Goal: Navigation & Orientation: Find specific page/section

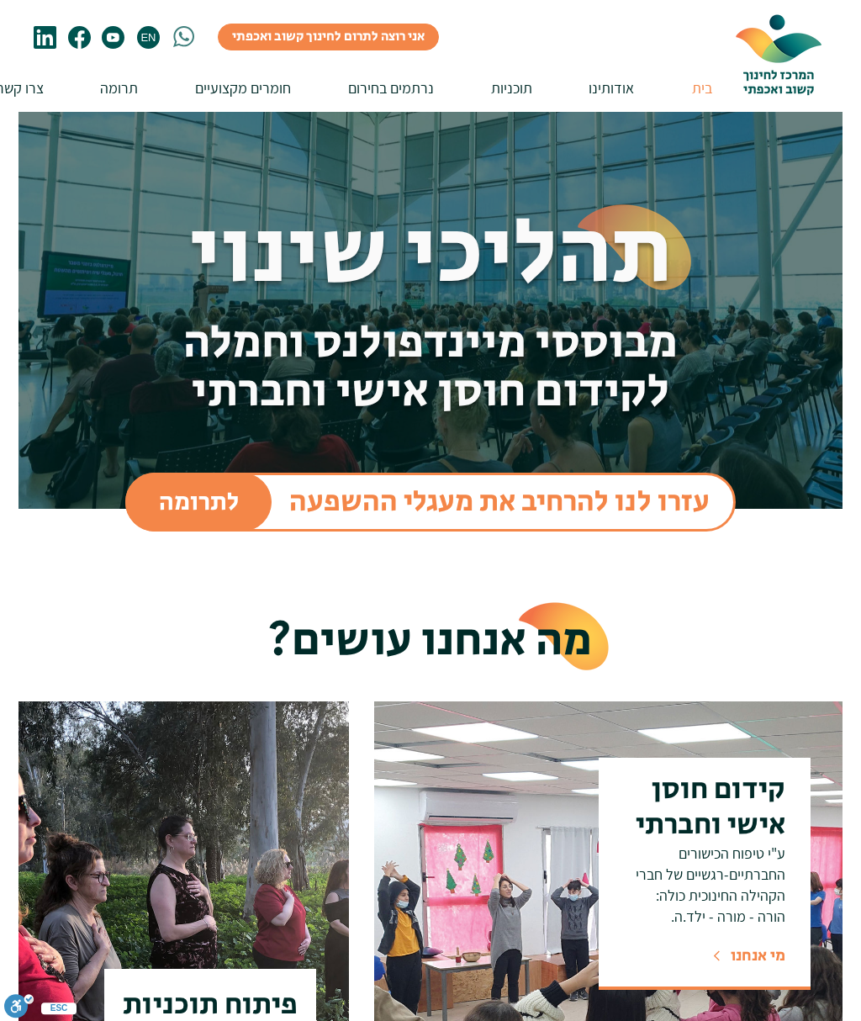
click at [157, 38] on span "EN" at bounding box center [148, 37] width 19 height 13
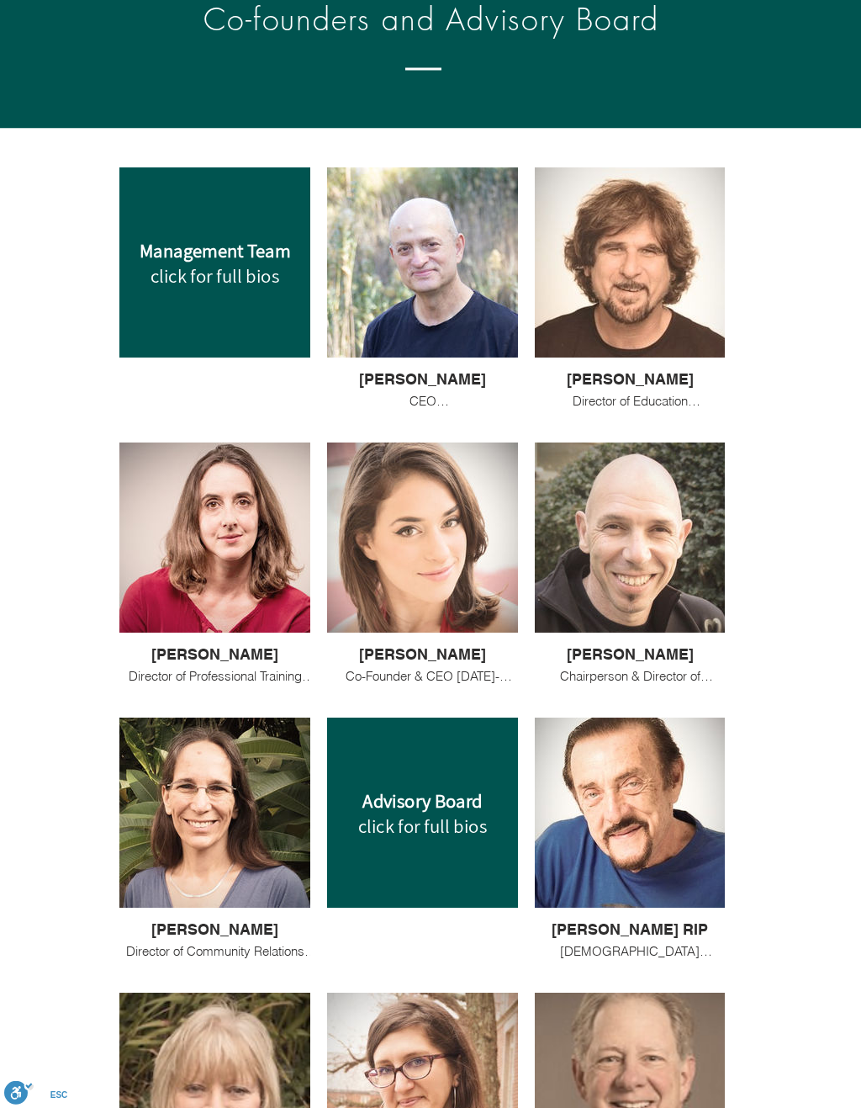
scroll to position [1585, 0]
click at [672, 323] on div at bounding box center [630, 262] width 190 height 190
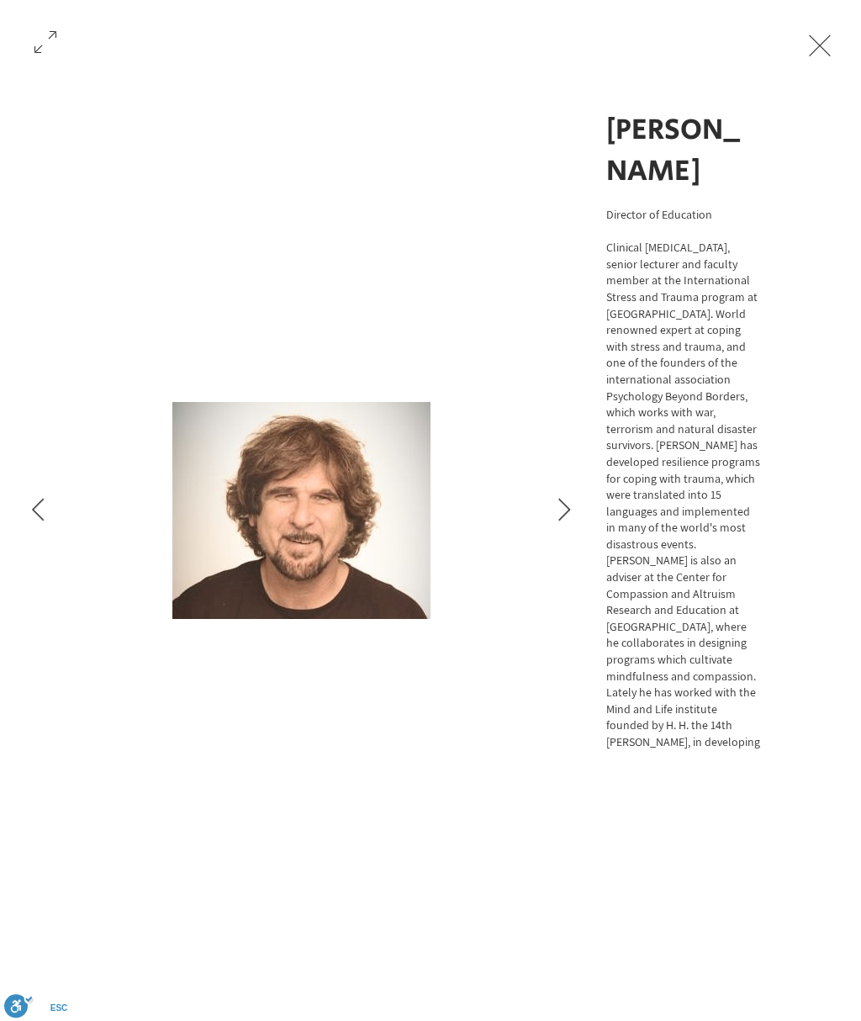
click at [574, 505] on button "Next Item" at bounding box center [564, 510] width 42 height 42
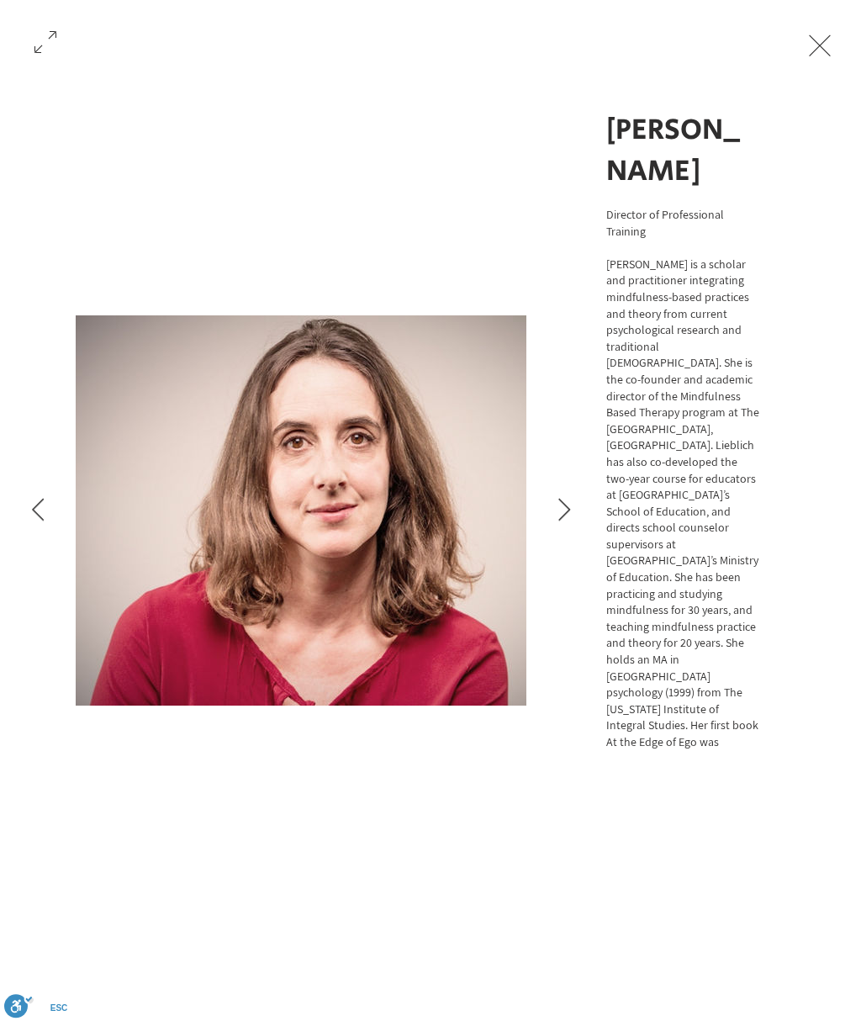
click at [563, 496] on button "Next Item" at bounding box center [564, 510] width 42 height 42
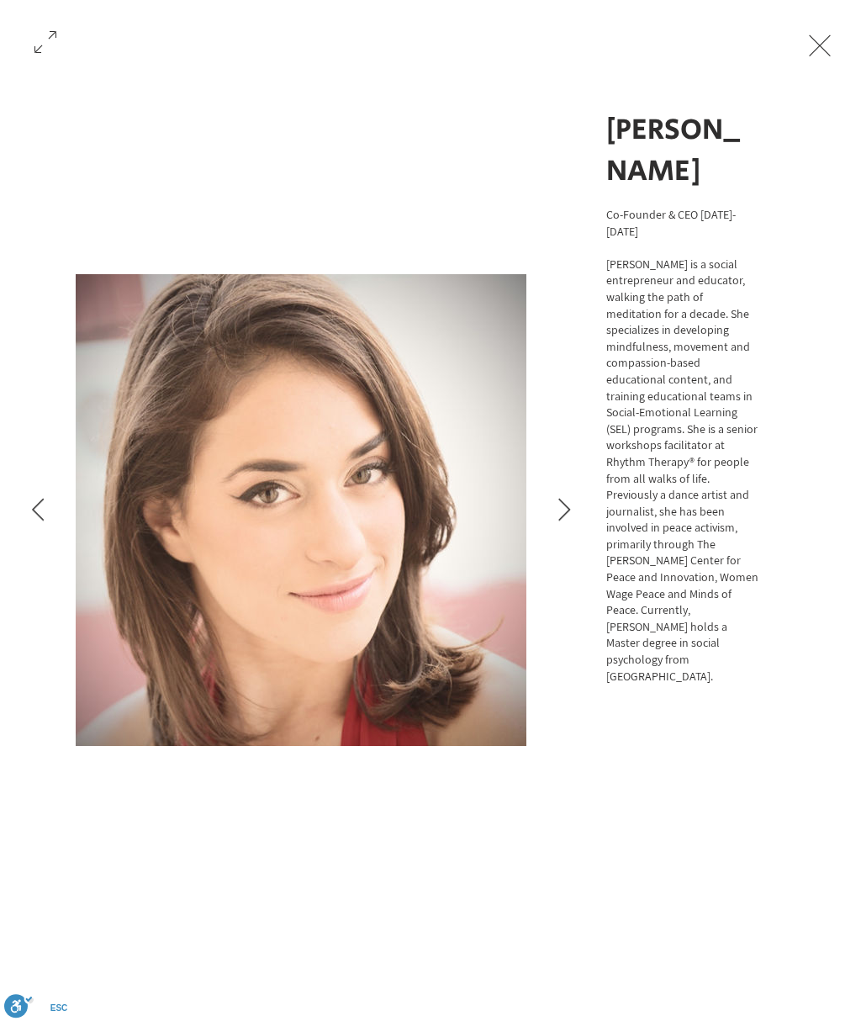
click at [563, 510] on icon "Next Item" at bounding box center [564, 509] width 13 height 23
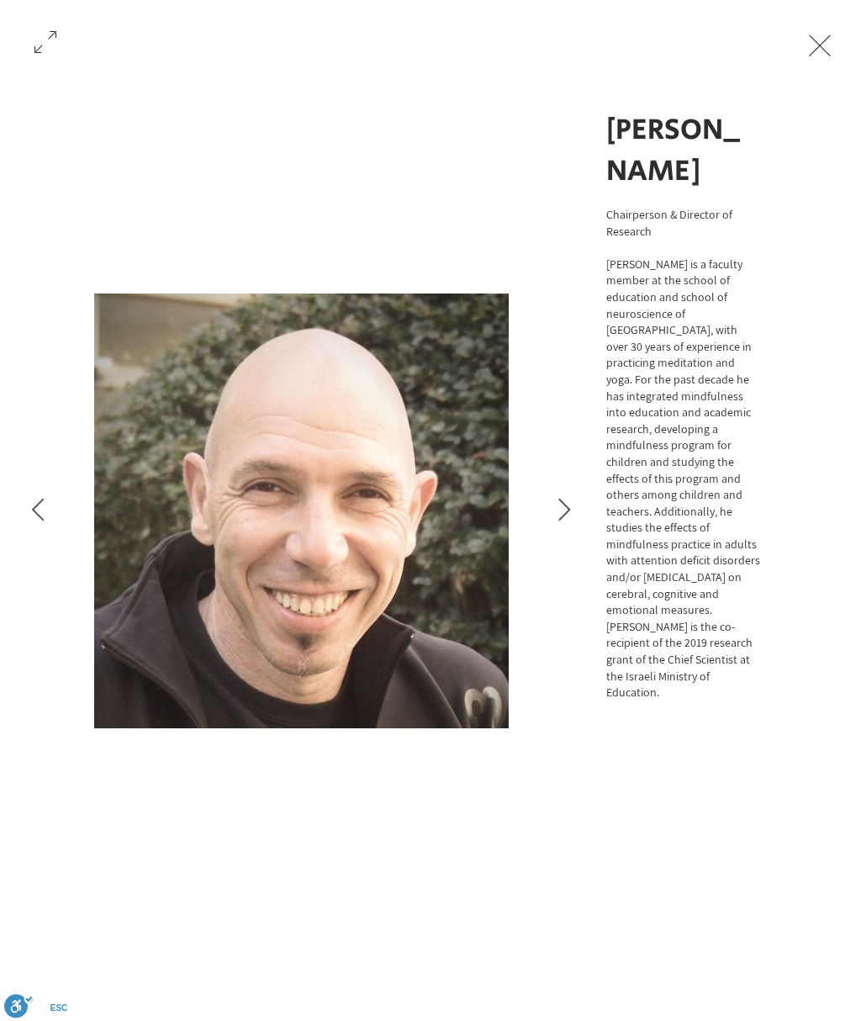
click at [566, 509] on icon "Next Item" at bounding box center [564, 509] width 13 height 23
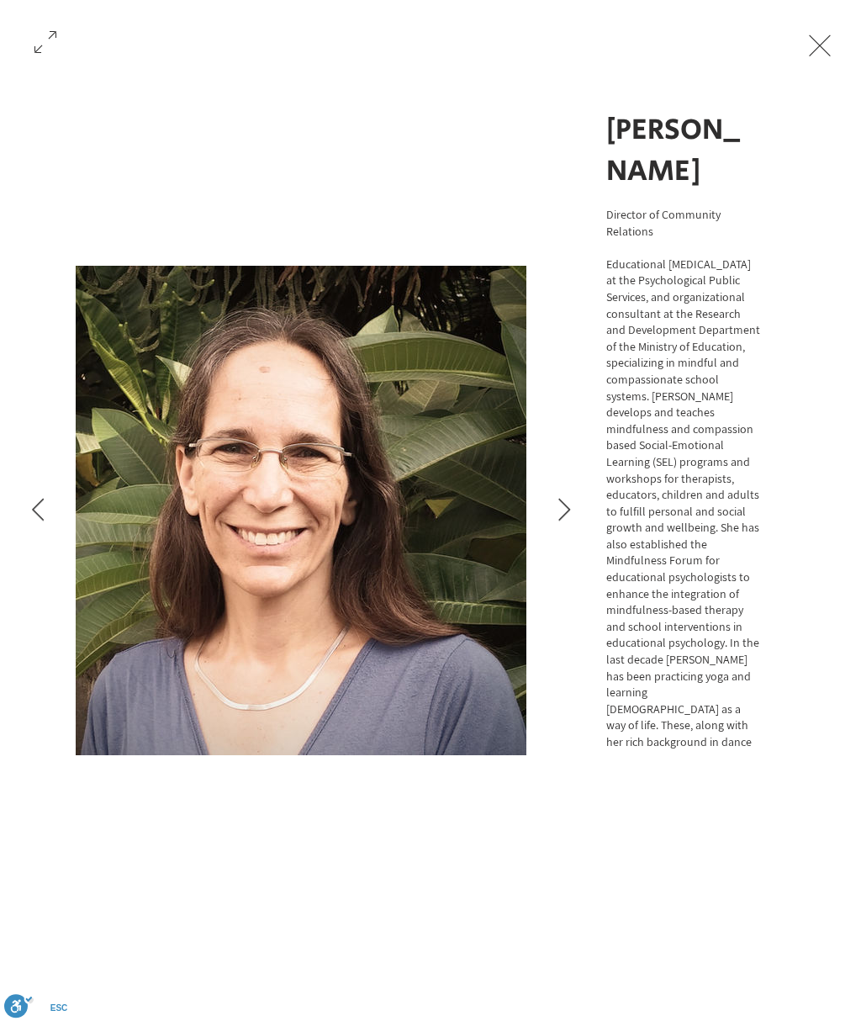
click at [569, 510] on icon "Next Item" at bounding box center [564, 509] width 12 height 23
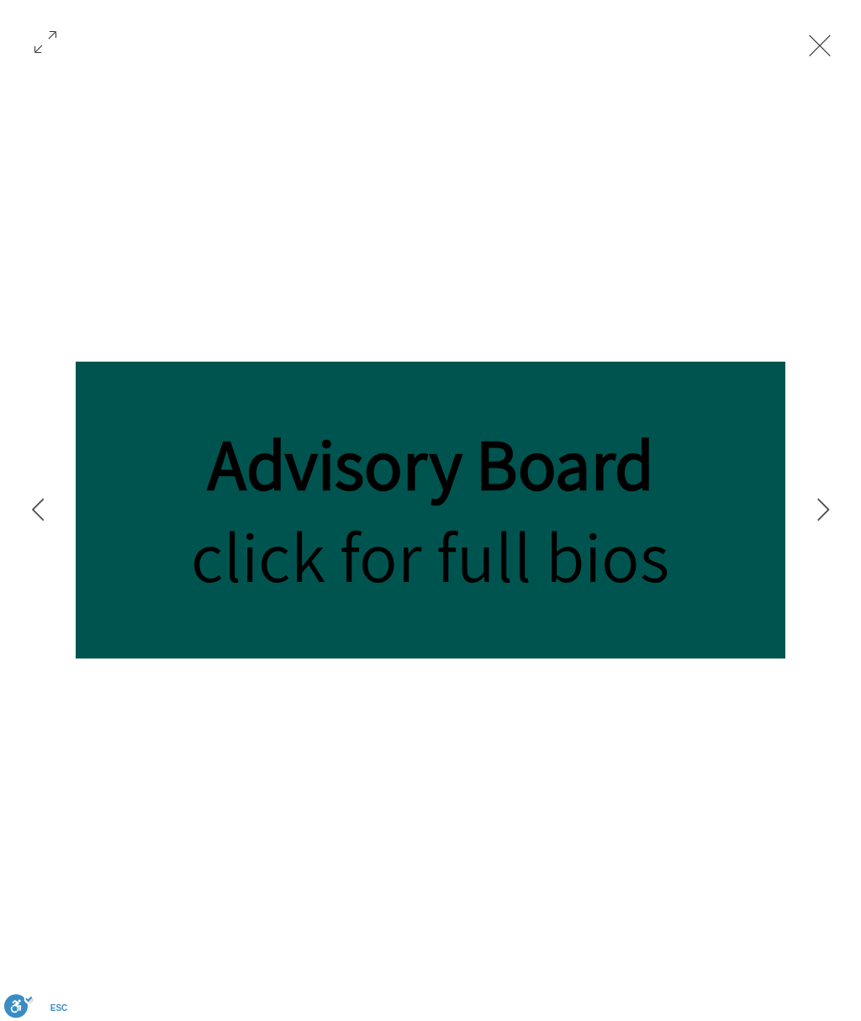
click at [664, 542] on span "click for full bios" at bounding box center [430, 556] width 479 height 93
click at [553, 568] on span "click for full bios" at bounding box center [430, 556] width 479 height 93
click at [645, 539] on span "click for full bios" at bounding box center [430, 556] width 479 height 93
click at [828, 508] on icon "Next Item" at bounding box center [823, 509] width 13 height 23
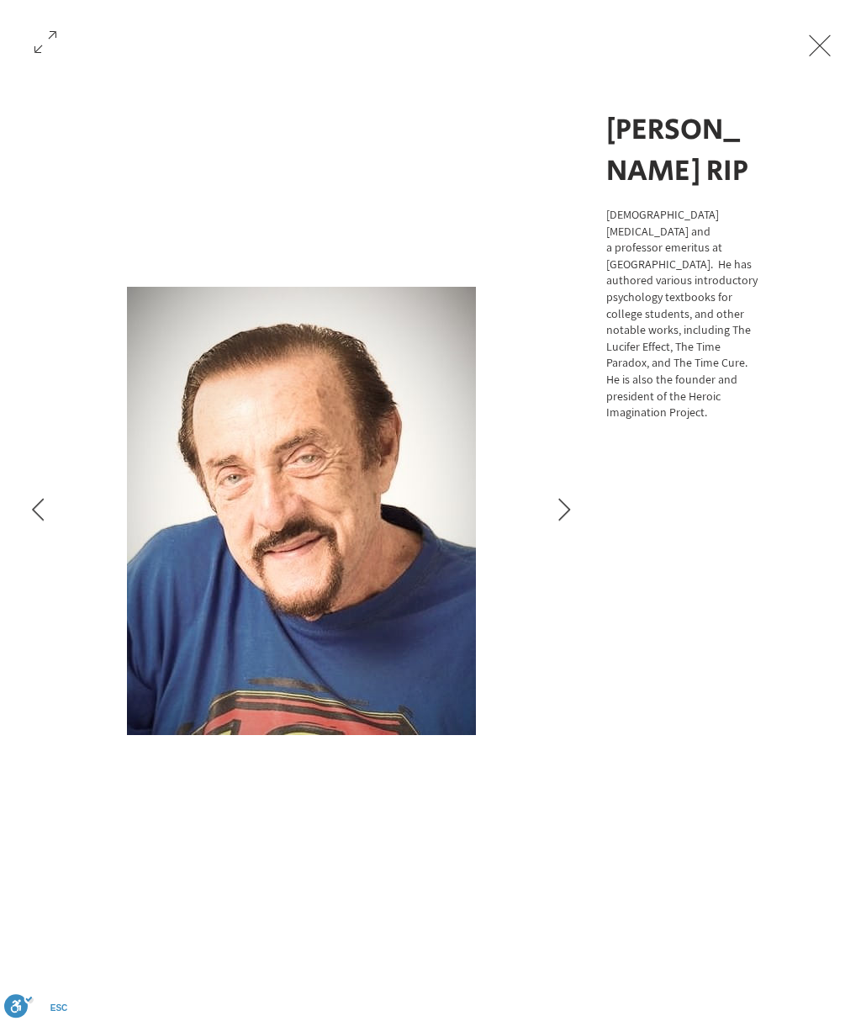
click at [566, 505] on icon "Next Item" at bounding box center [564, 509] width 12 height 23
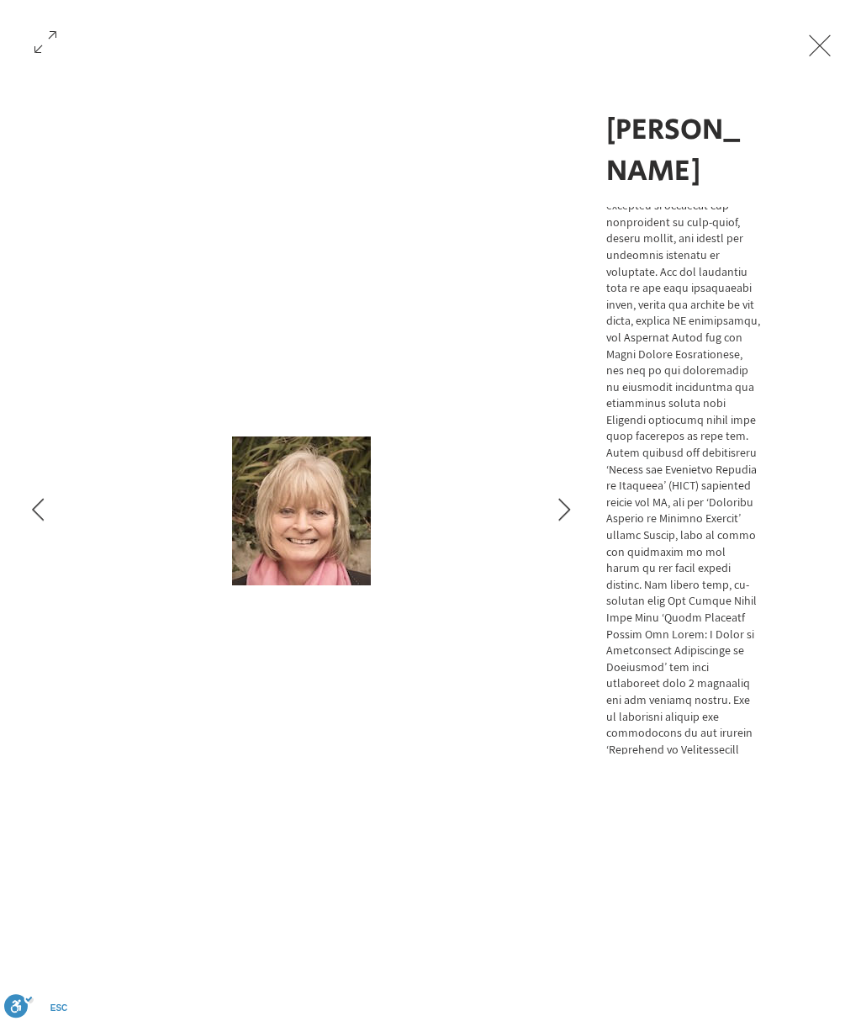
scroll to position [124, 0]
click at [569, 514] on icon "Next Item" at bounding box center [564, 509] width 13 height 23
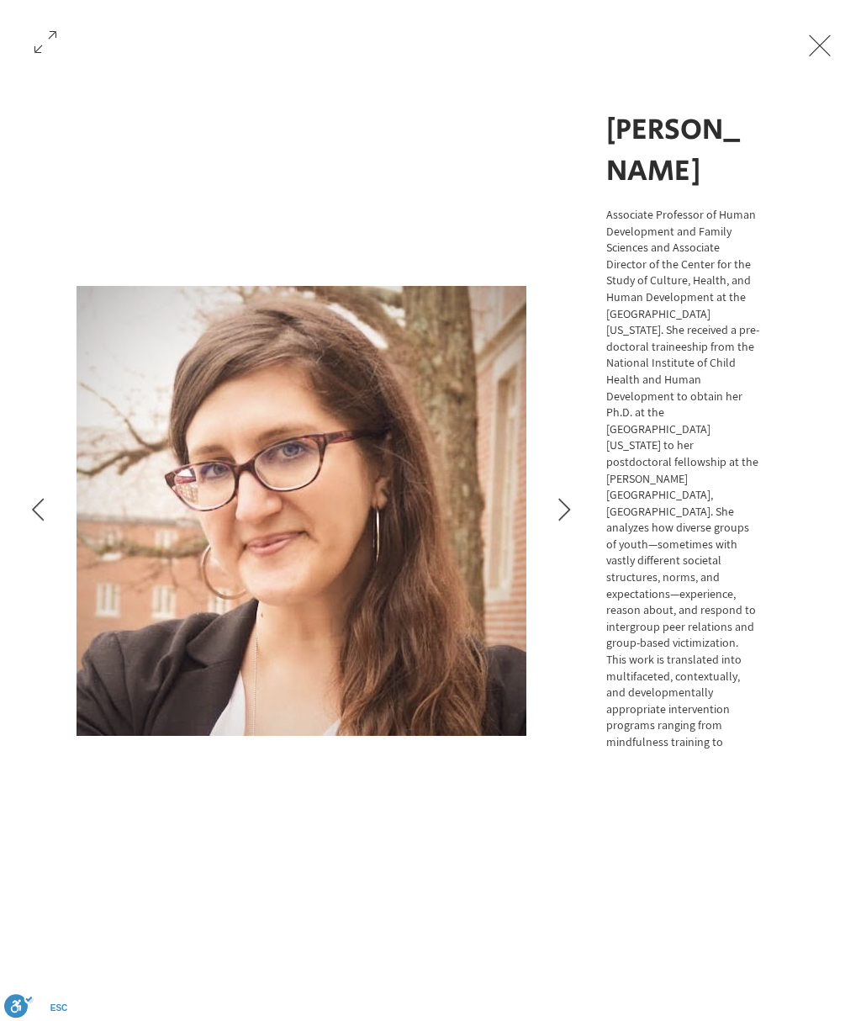
click at [570, 510] on icon "Next Item" at bounding box center [564, 509] width 12 height 23
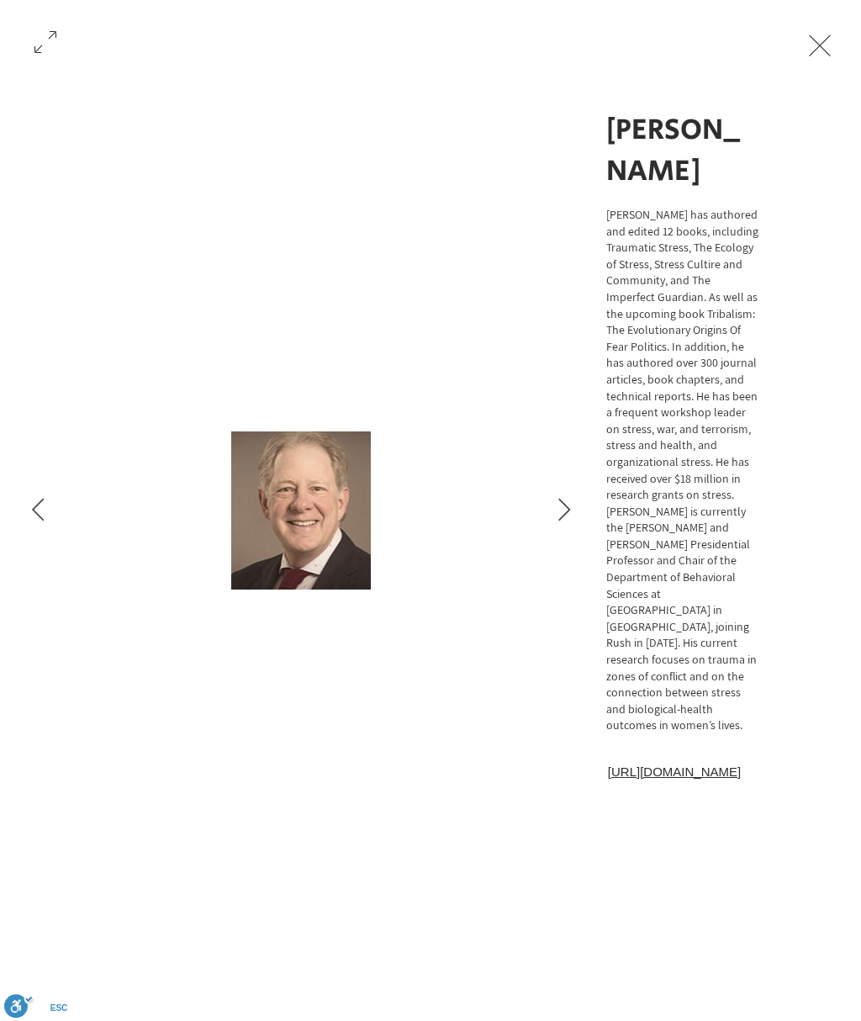
click at [571, 500] on button "Next Item" at bounding box center [564, 510] width 42 height 42
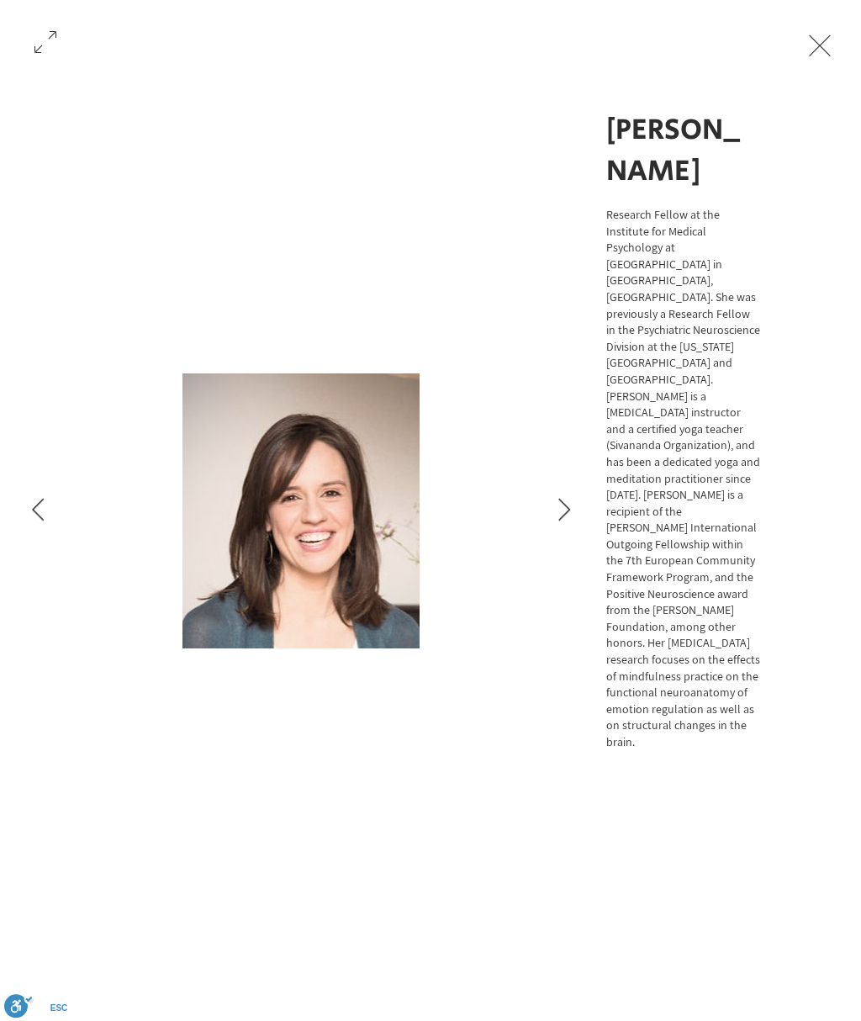
click at [569, 500] on icon "Next Item" at bounding box center [564, 509] width 13 height 23
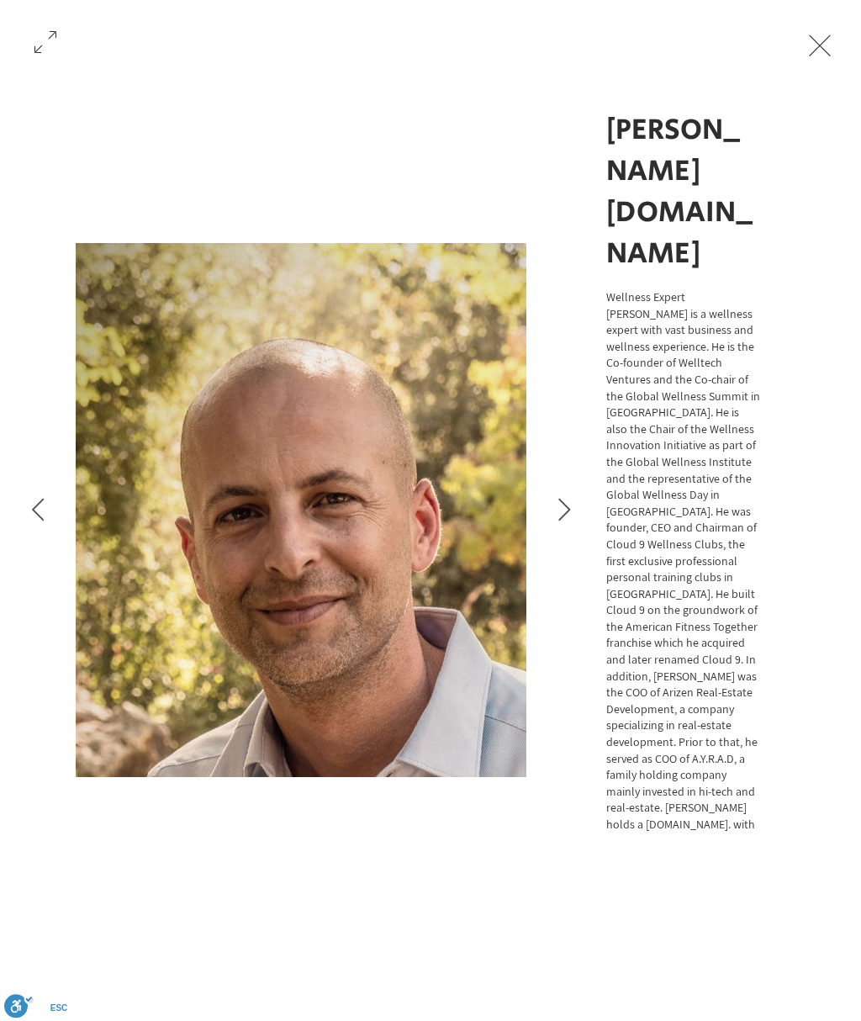
click at [579, 497] on button "Next Item" at bounding box center [564, 510] width 42 height 42
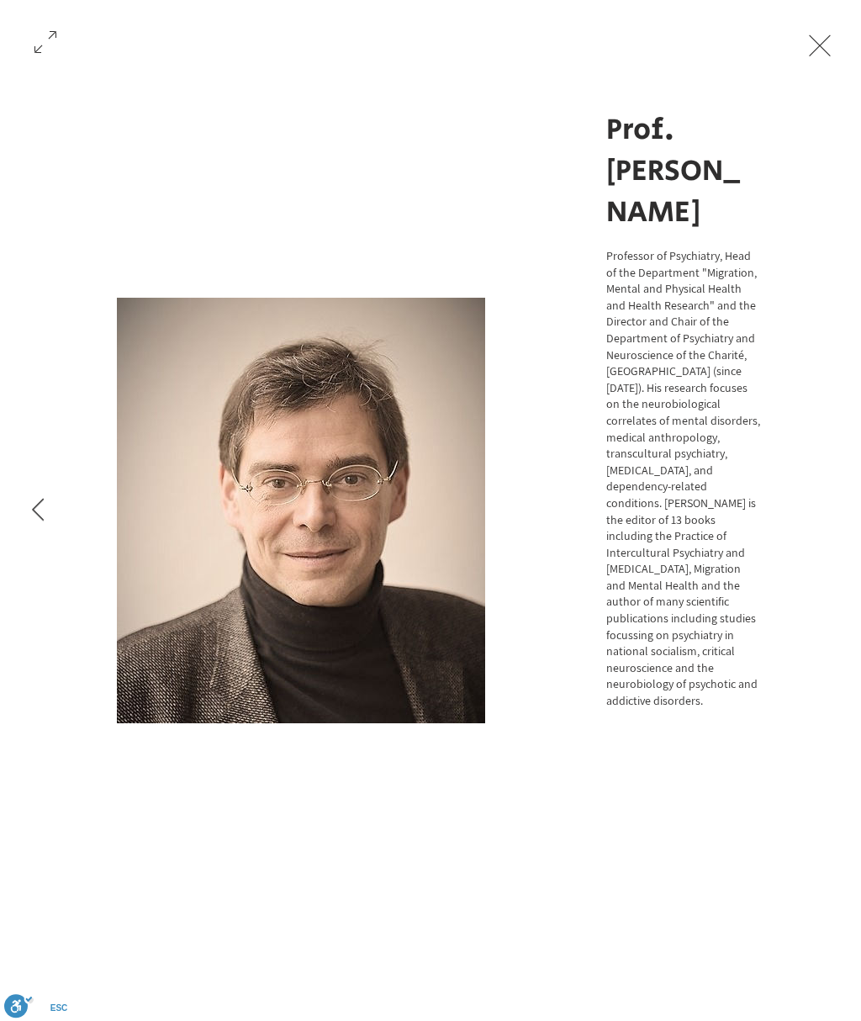
click at [835, 50] on button "Exit expand mode" at bounding box center [820, 43] width 32 height 37
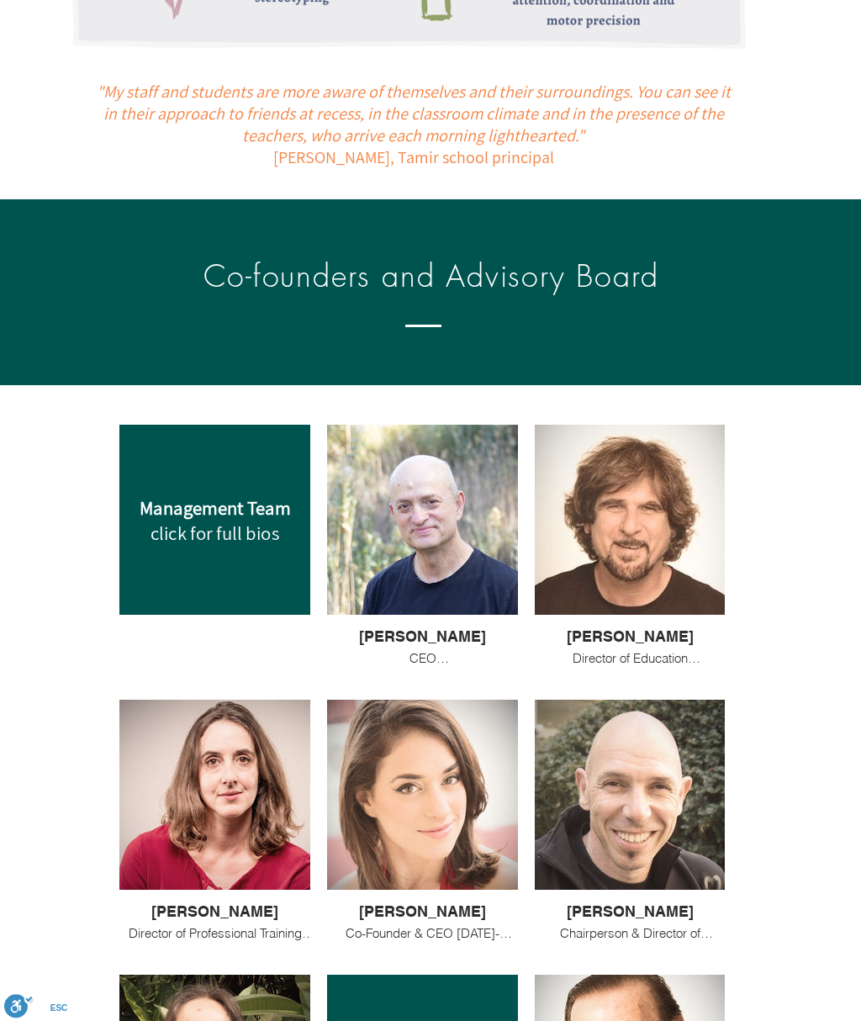
scroll to position [1324, 0]
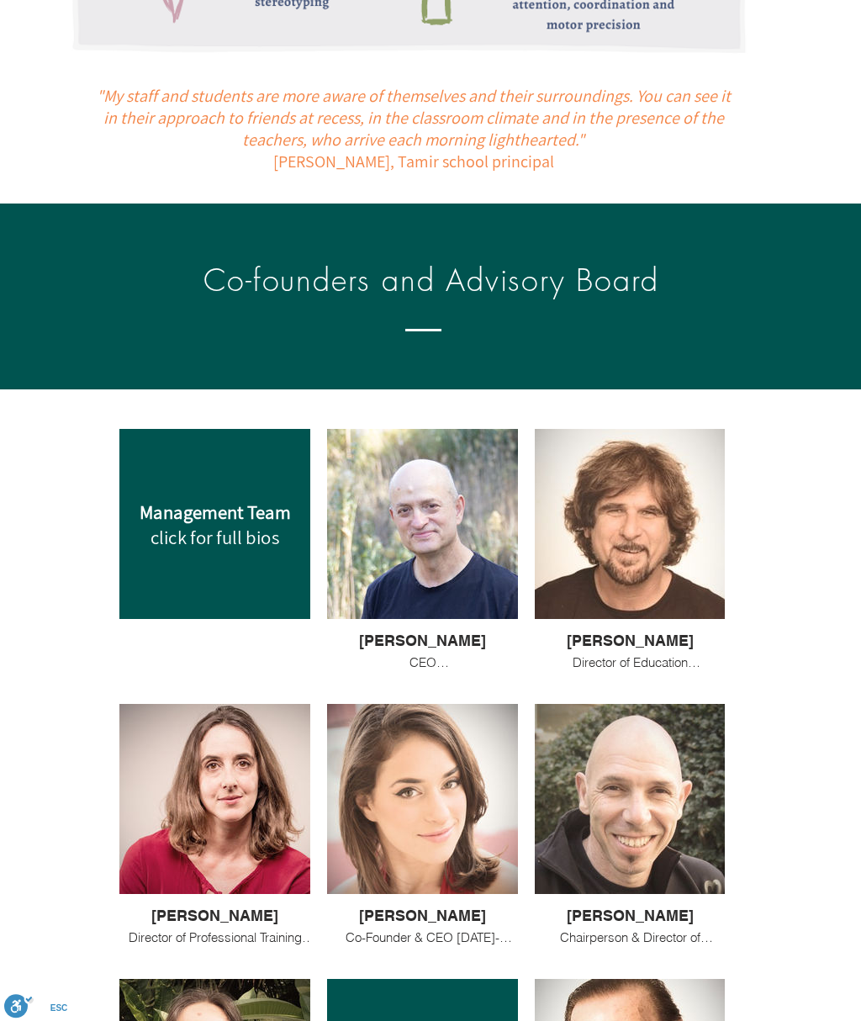
click at [462, 557] on div at bounding box center [422, 524] width 191 height 190
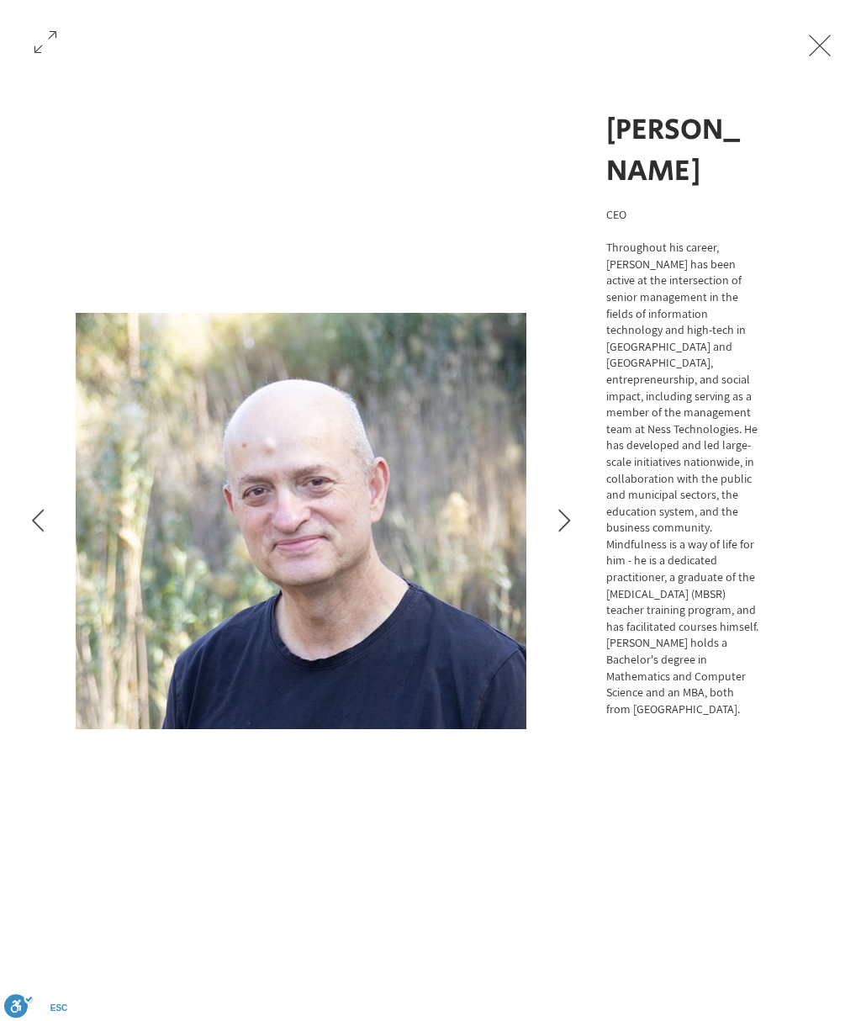
click at [836, 53] on button "Exit expand mode" at bounding box center [820, 43] width 32 height 37
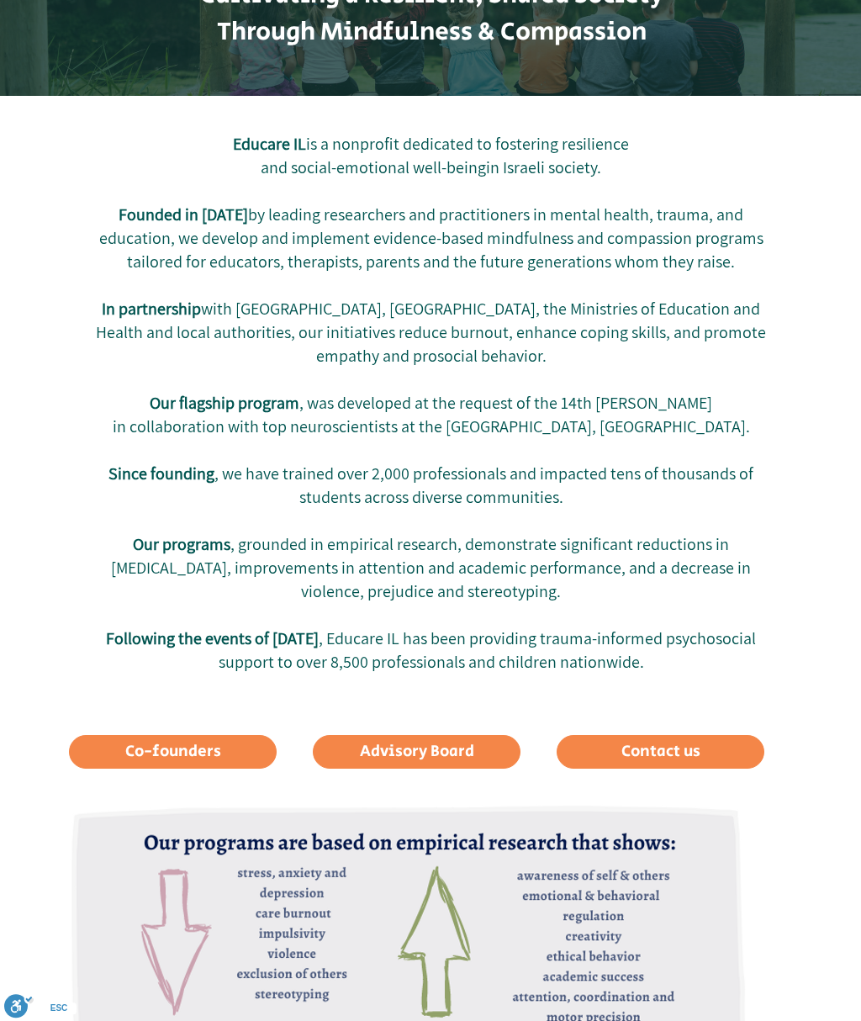
scroll to position [331, 0]
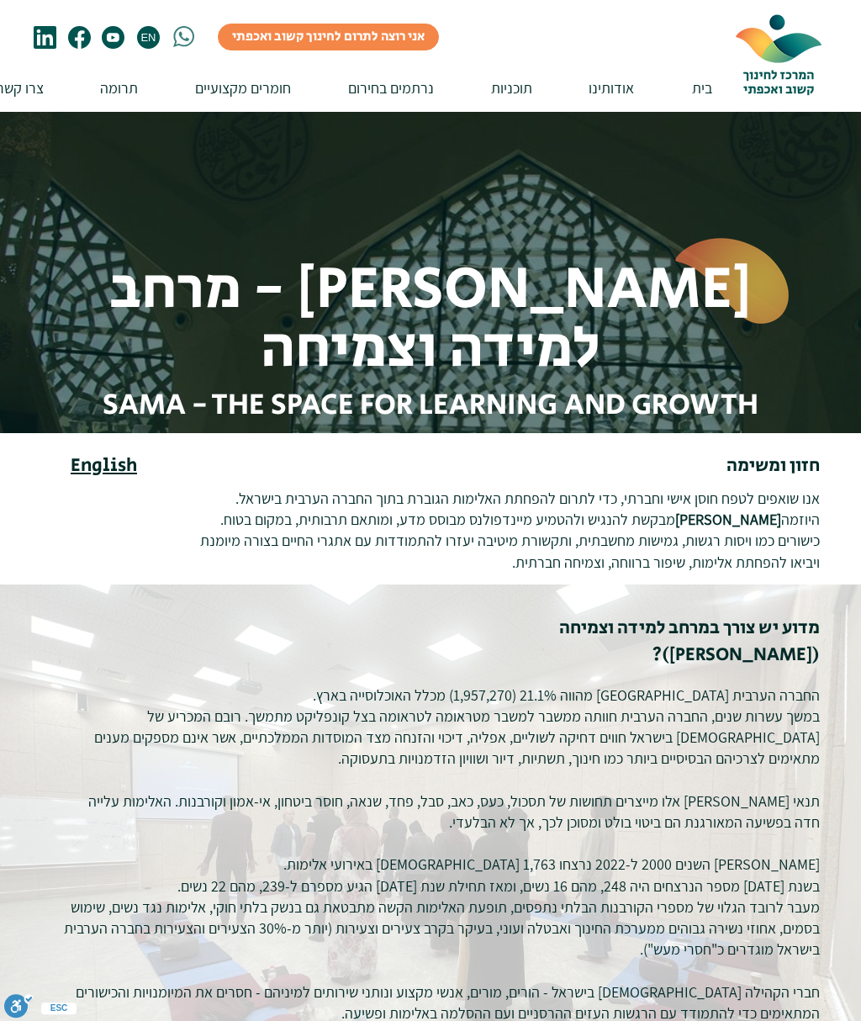
click at [158, 27] on span "EN" at bounding box center [148, 37] width 23 height 23
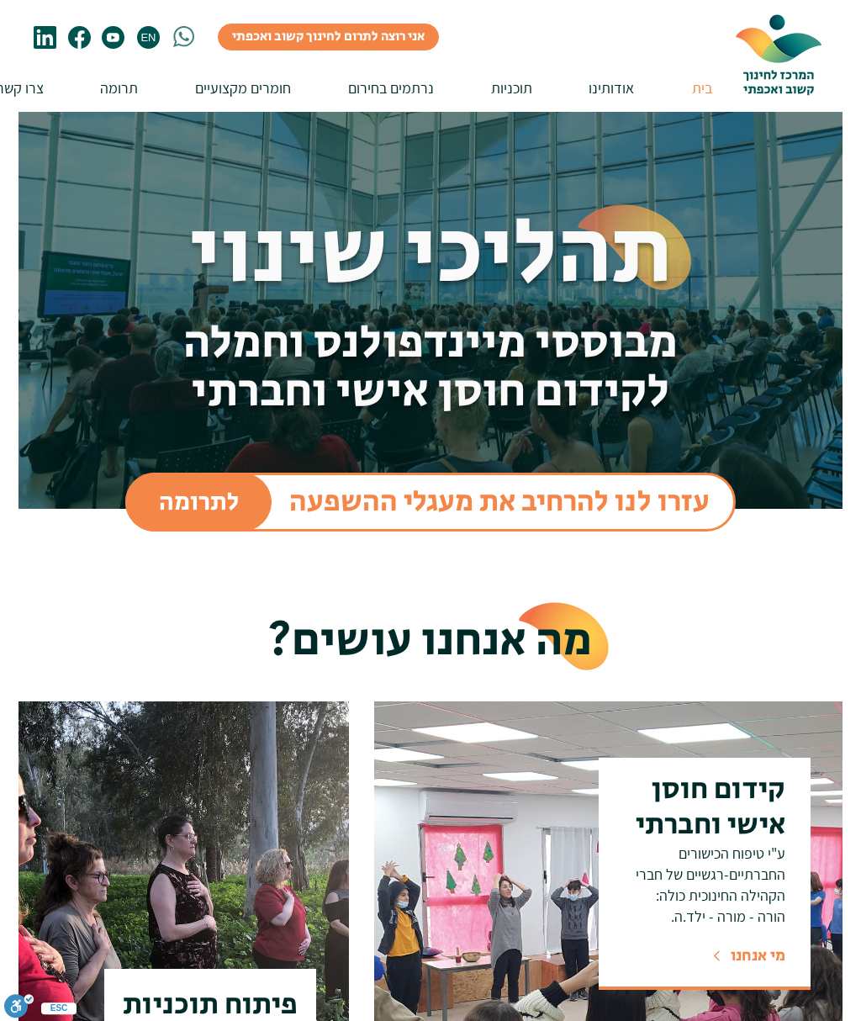
click at [151, 29] on span "EN" at bounding box center [148, 37] width 23 height 23
click at [147, 42] on span "EN" at bounding box center [148, 37] width 19 height 13
click at [47, 40] on icon at bounding box center [45, 37] width 23 height 23
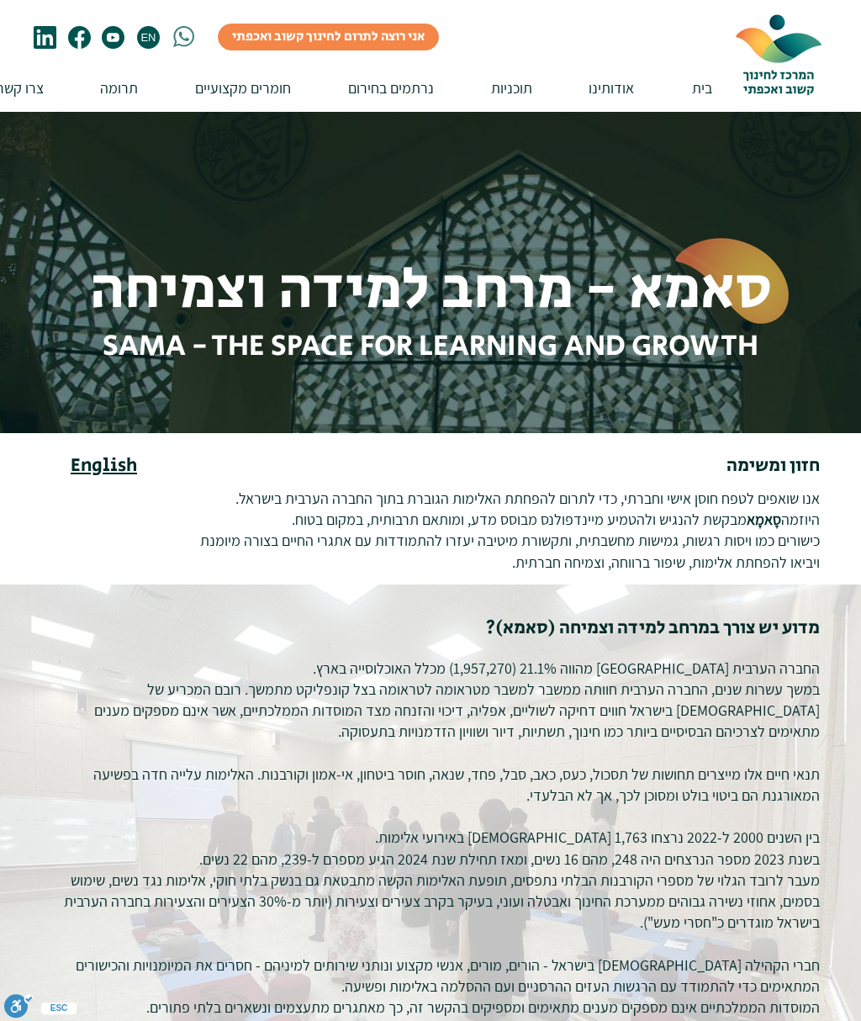
click at [155, 37] on span "EN" at bounding box center [148, 37] width 19 height 13
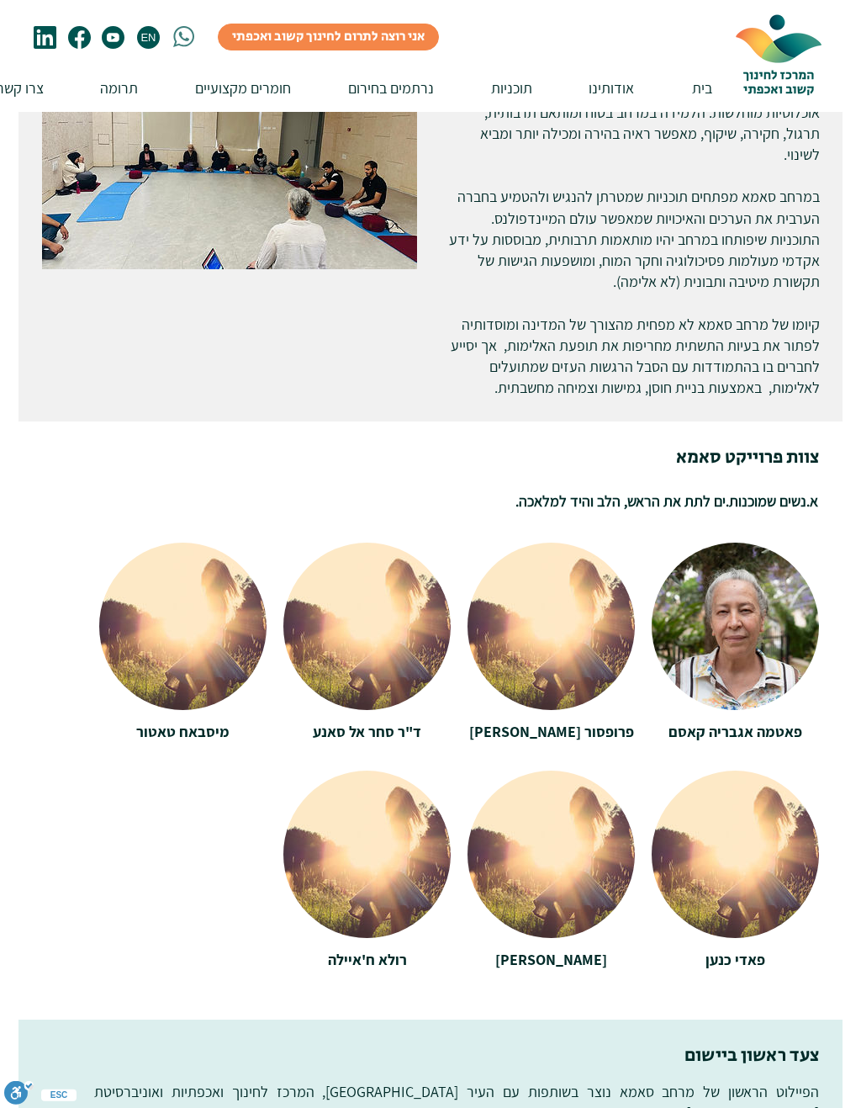
scroll to position [1547, 0]
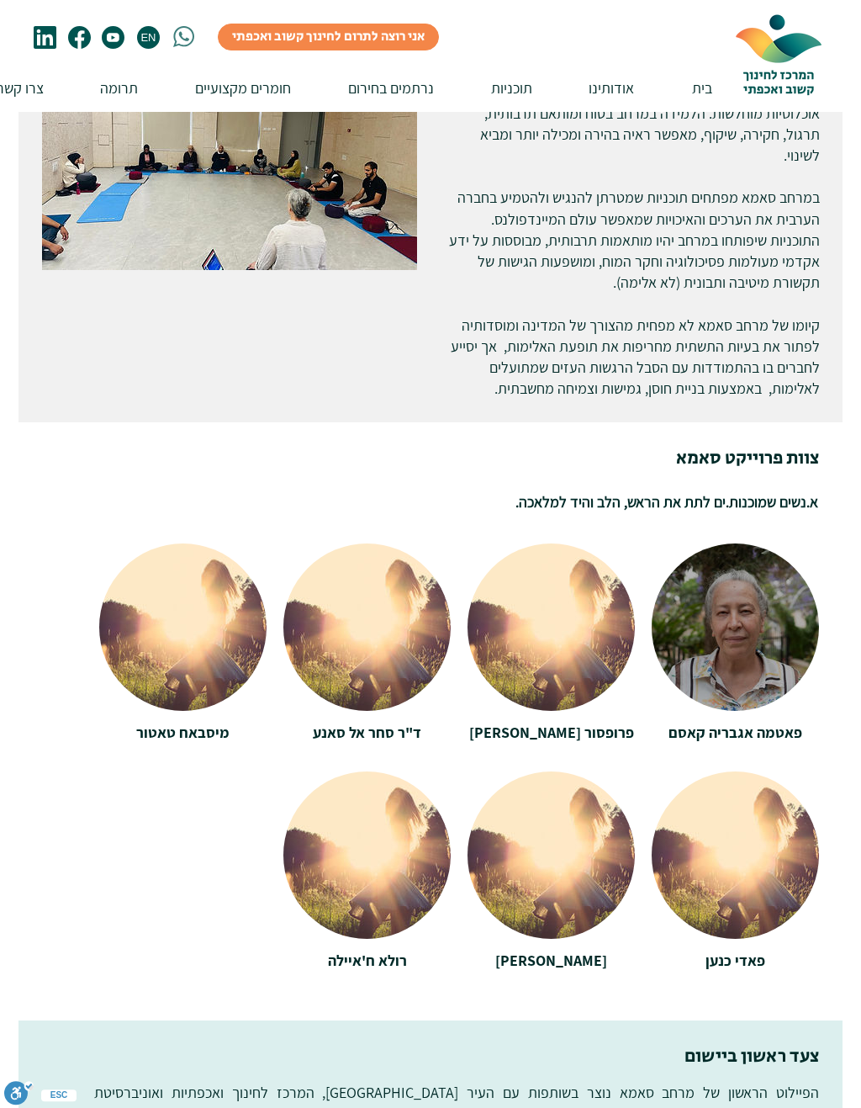
click at [754, 611] on div at bounding box center [735, 618] width 167 height 151
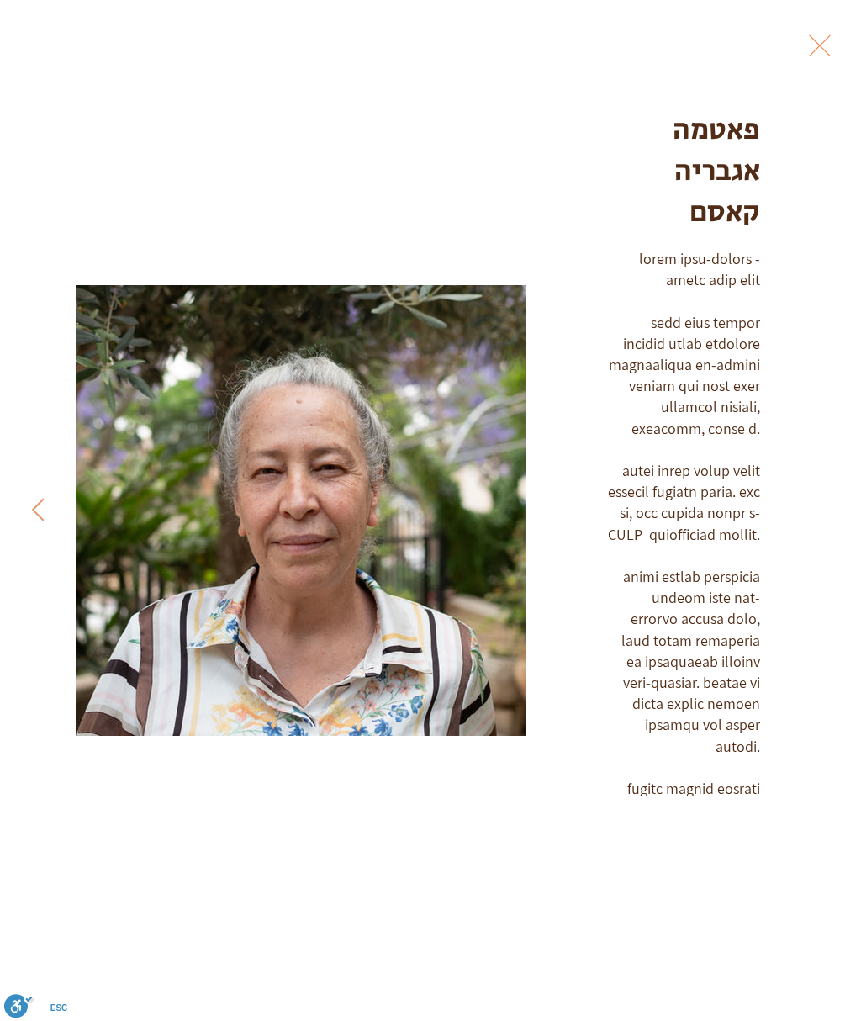
click at [836, 45] on button "Exit expand mode" at bounding box center [820, 43] width 32 height 37
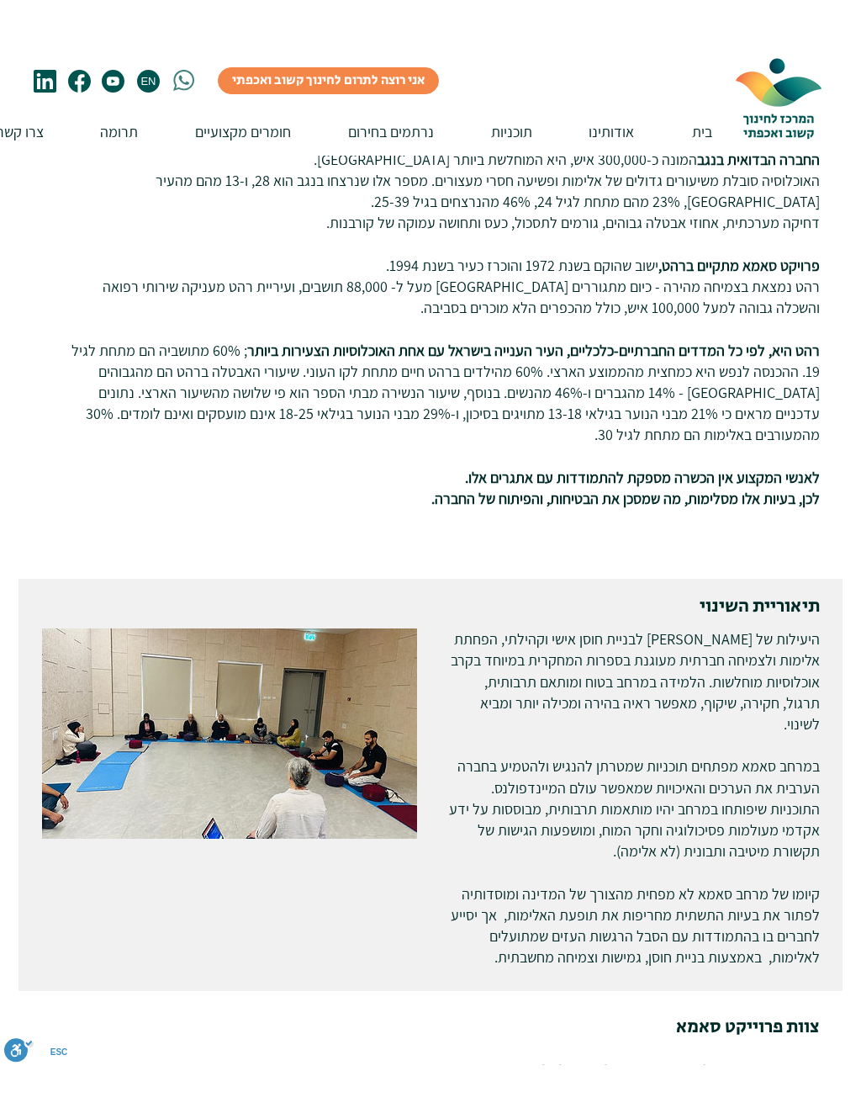
scroll to position [1010, 0]
